Goal: Task Accomplishment & Management: Manage account settings

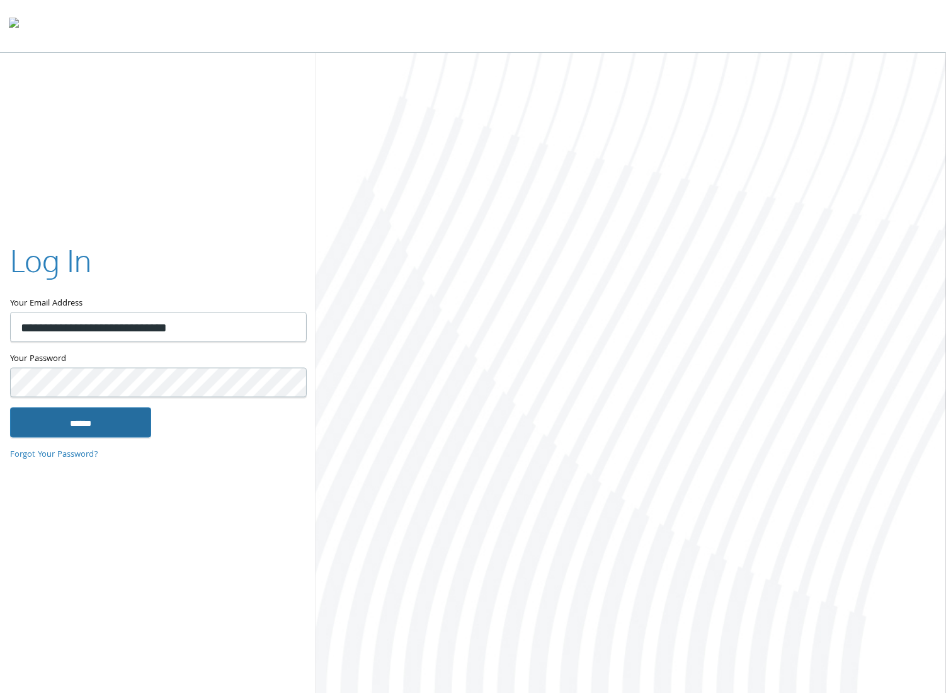
click at [123, 424] on input "******" at bounding box center [80, 422] width 141 height 30
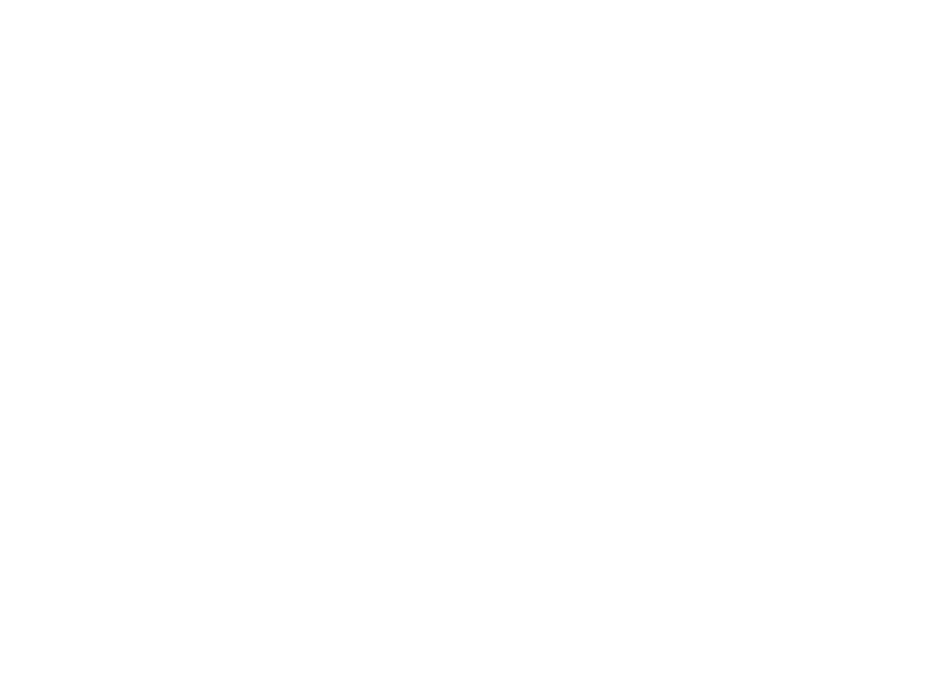
type input "**********"
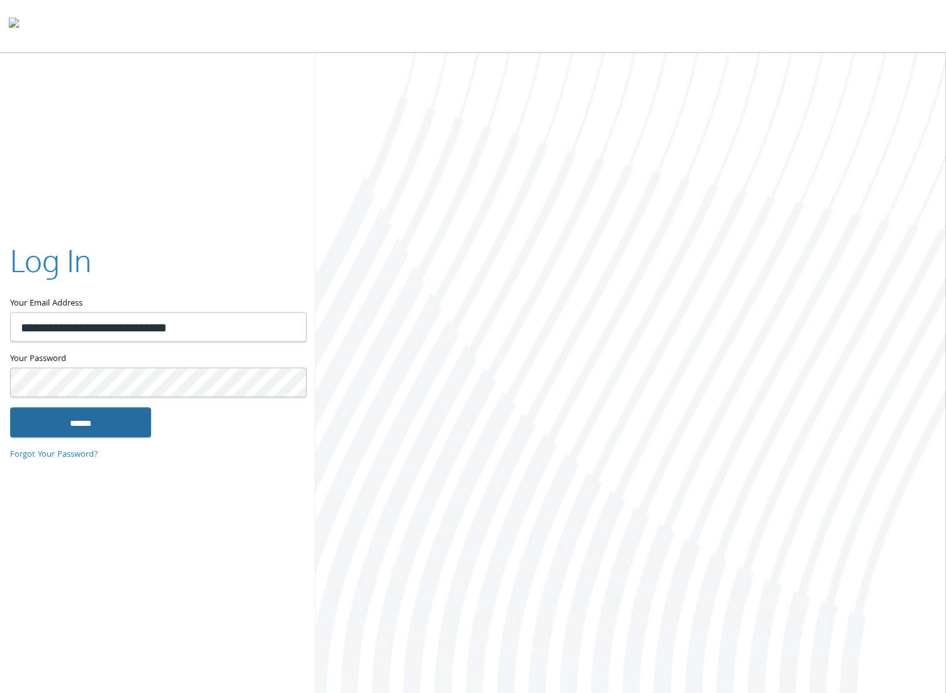
click at [146, 418] on input "******" at bounding box center [80, 422] width 141 height 30
